Goal: Communication & Community: Answer question/provide support

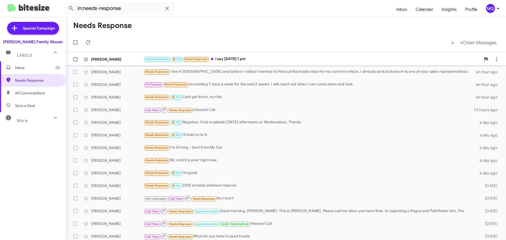
click at [239, 61] on div "Appointment Set 🔥 Hot Needs Response I say [DATE] 1 pm" at bounding box center [312, 59] width 337 height 6
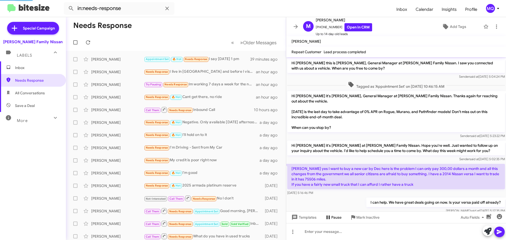
scroll to position [102, 0]
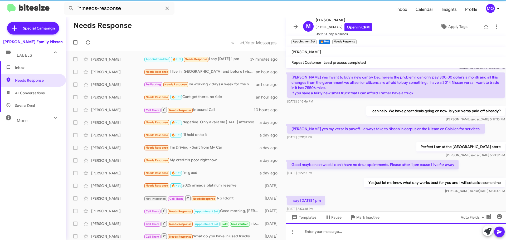
click at [333, 231] on div at bounding box center [396, 231] width 220 height 17
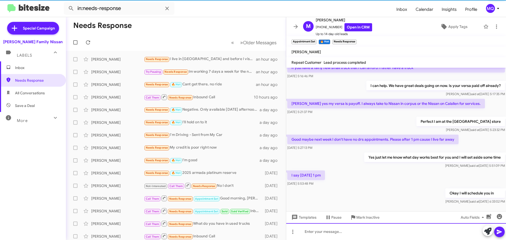
scroll to position [132, 0]
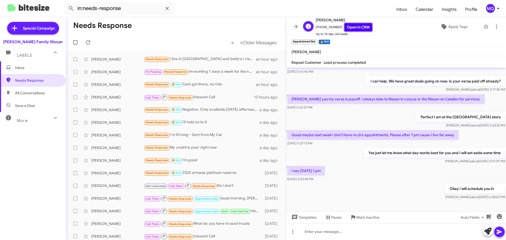
click at [353, 26] on link "Open in CRM" at bounding box center [359, 27] width 28 height 8
click at [19, 69] on span "Inbox" at bounding box center [37, 67] width 45 height 5
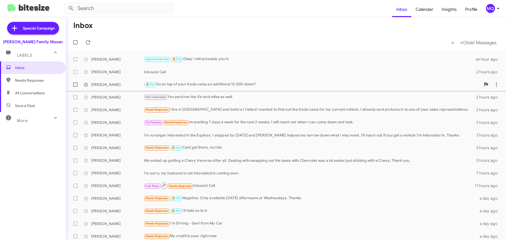
click at [201, 85] on div "🔥 Hot So on top of your trade value an additional 12,000 down?" at bounding box center [312, 84] width 337 height 6
